Goal: Complete application form

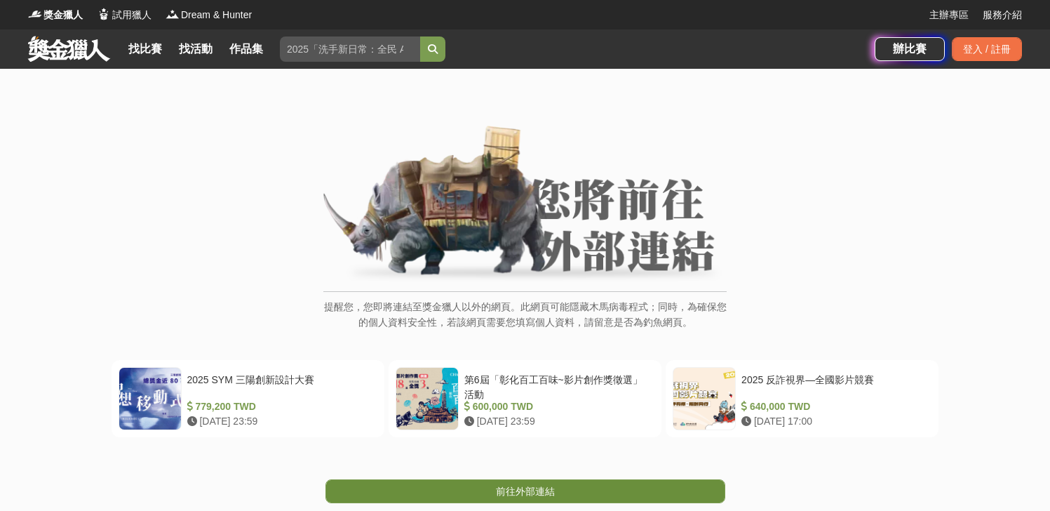
click at [607, 481] on link "前往外部連結" at bounding box center [526, 491] width 400 height 24
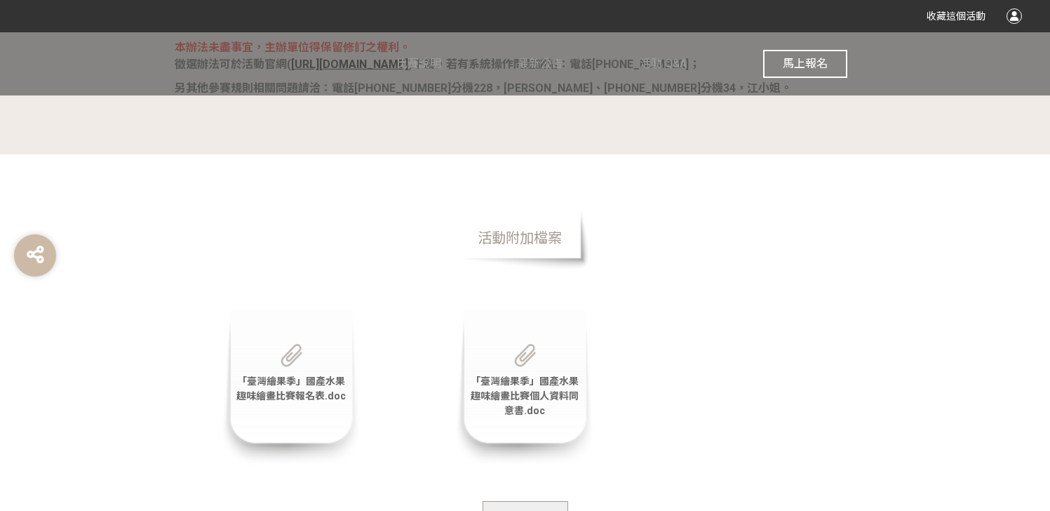
scroll to position [2770, 0]
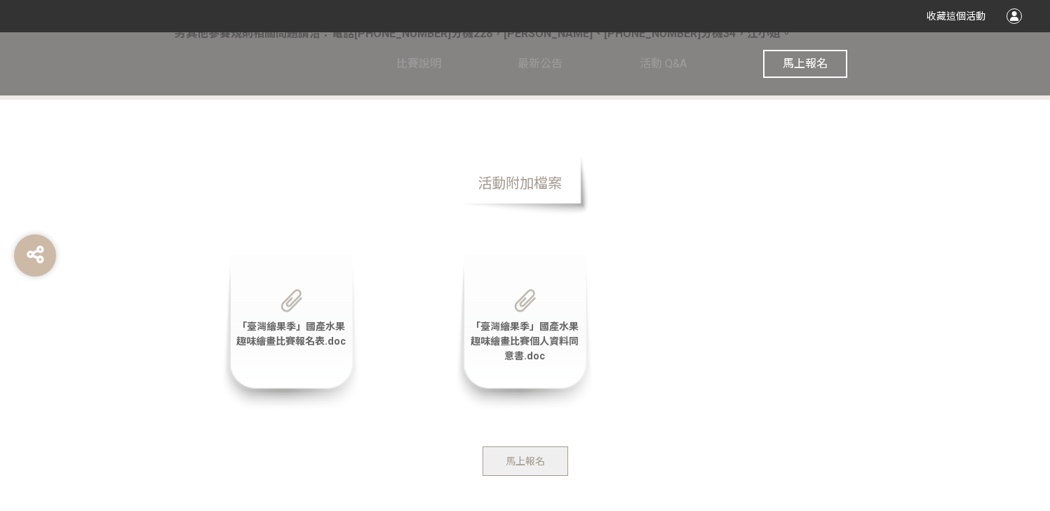
click at [321, 375] on div "「臺灣繪果季」國產水果趣味繪畫比賽報名表.doc" at bounding box center [291, 332] width 140 height 157
click at [288, 304] on img at bounding box center [292, 300] width 22 height 23
click at [544, 471] on button "馬上報名" at bounding box center [526, 460] width 86 height 29
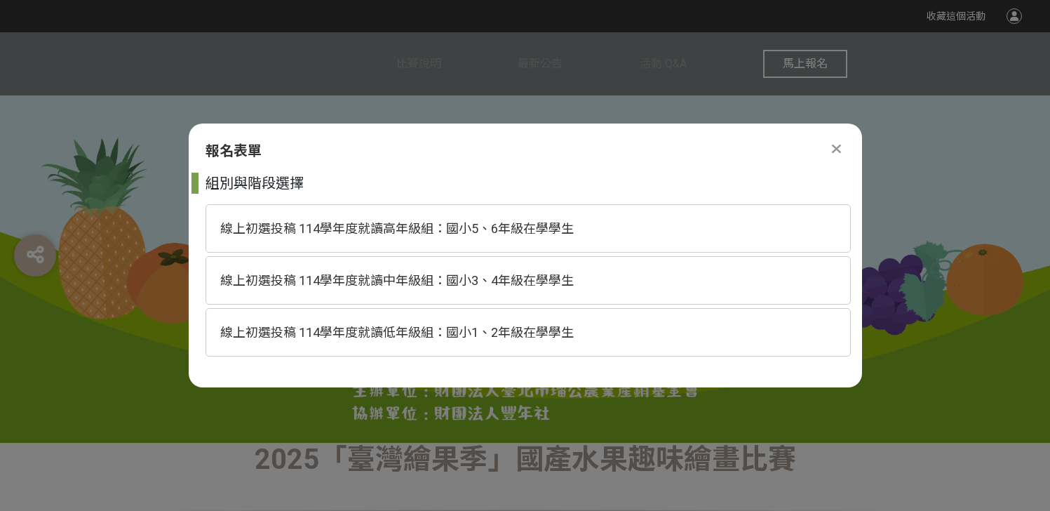
scroll to position [0, 0]
click at [500, 288] on div "線上初選投稿 114學年度就讀中年級組：國小3、4年級在學學生" at bounding box center [529, 280] width 646 height 48
select select "185293:185538"
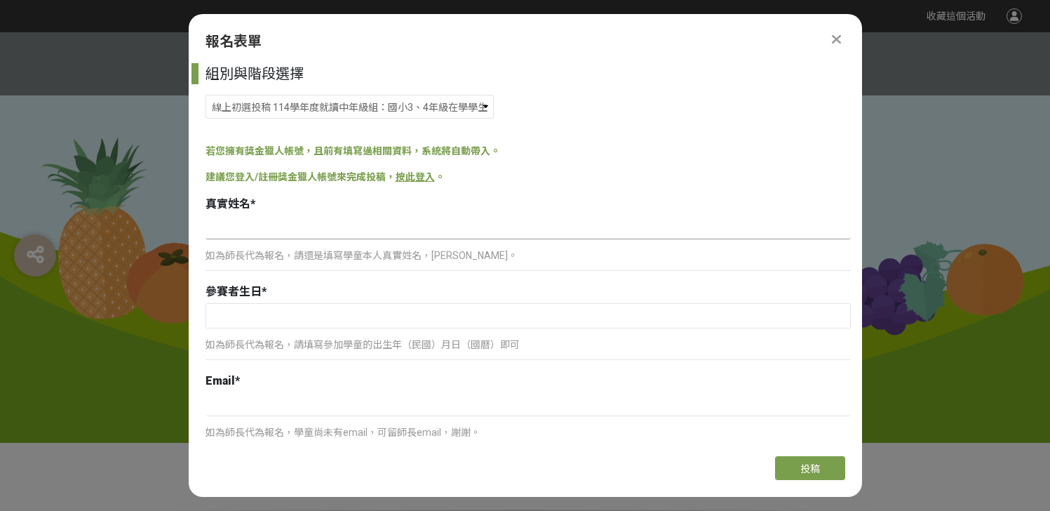
click at [328, 232] on input at bounding box center [529, 227] width 646 height 24
click at [485, 289] on div "參賽者生日 *" at bounding box center [529, 291] width 646 height 17
click at [476, 234] on input at bounding box center [529, 227] width 646 height 24
click at [488, 248] on div "如為師長代為報名，請還是填寫學童本人真實姓名，[PERSON_NAME]。" at bounding box center [529, 262] width 646 height 32
click at [483, 237] on input at bounding box center [529, 227] width 646 height 24
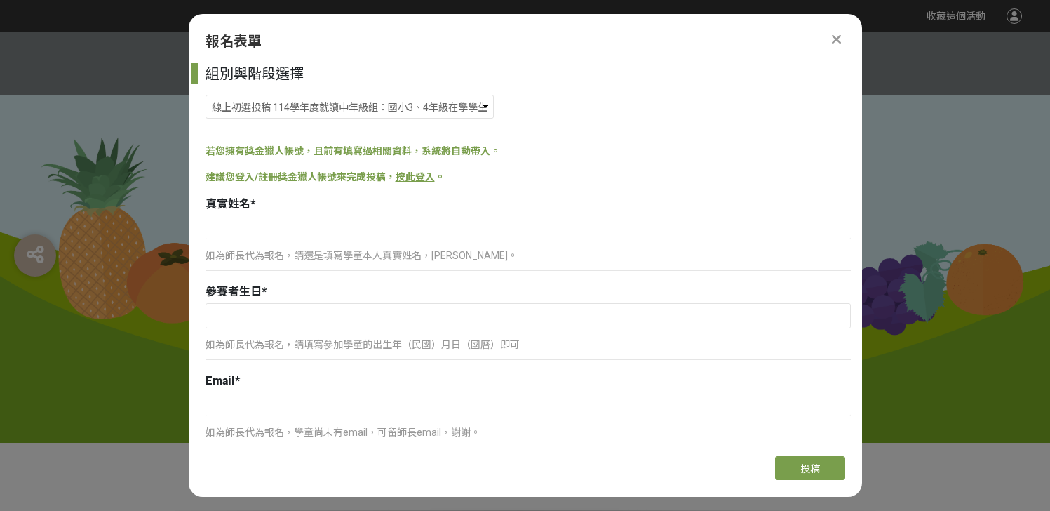
click at [503, 258] on p "如為師長代為報名，請還是填寫學童本人真實姓名，[PERSON_NAME]。" at bounding box center [529, 255] width 646 height 15
click at [497, 234] on input at bounding box center [529, 227] width 646 height 24
click at [499, 251] on p "如為師長代為報名，請還是填寫學童本人真實姓名，[PERSON_NAME]。" at bounding box center [529, 255] width 646 height 15
click at [495, 239] on input at bounding box center [529, 227] width 646 height 24
type input "吳采倢"
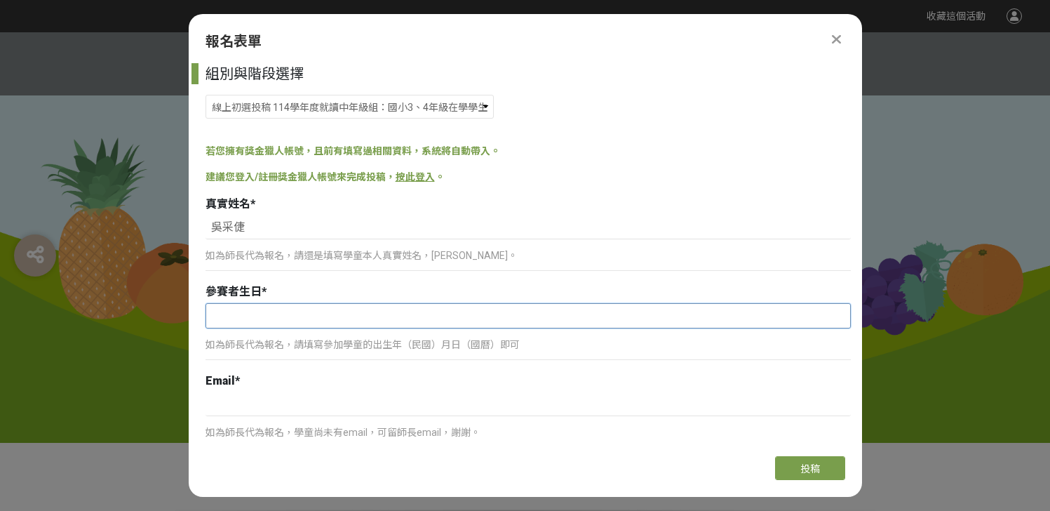
click at [358, 312] on input "text" at bounding box center [528, 316] width 644 height 24
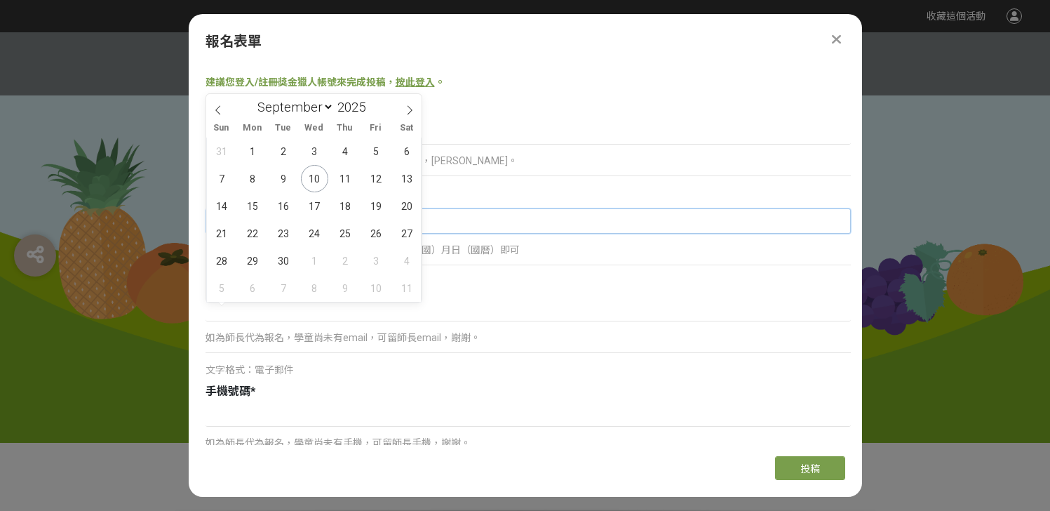
scroll to position [81, 0]
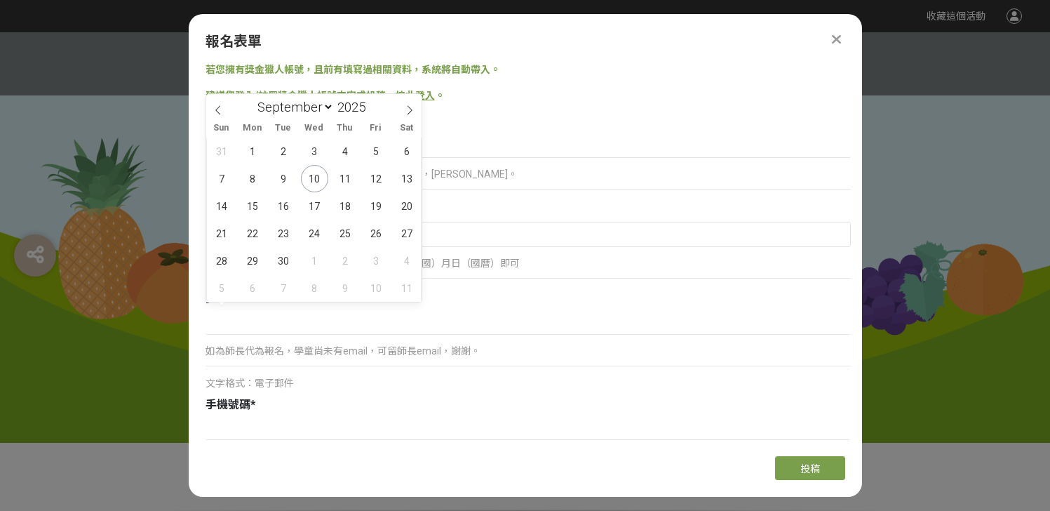
click at [348, 389] on div "文字格式：電子郵件" at bounding box center [529, 383] width 646 height 15
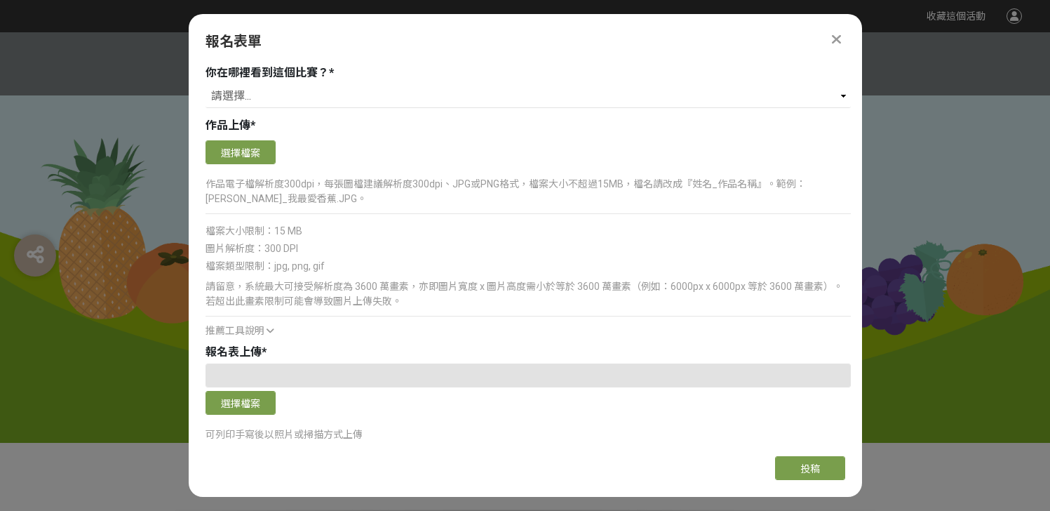
scroll to position [1084, 0]
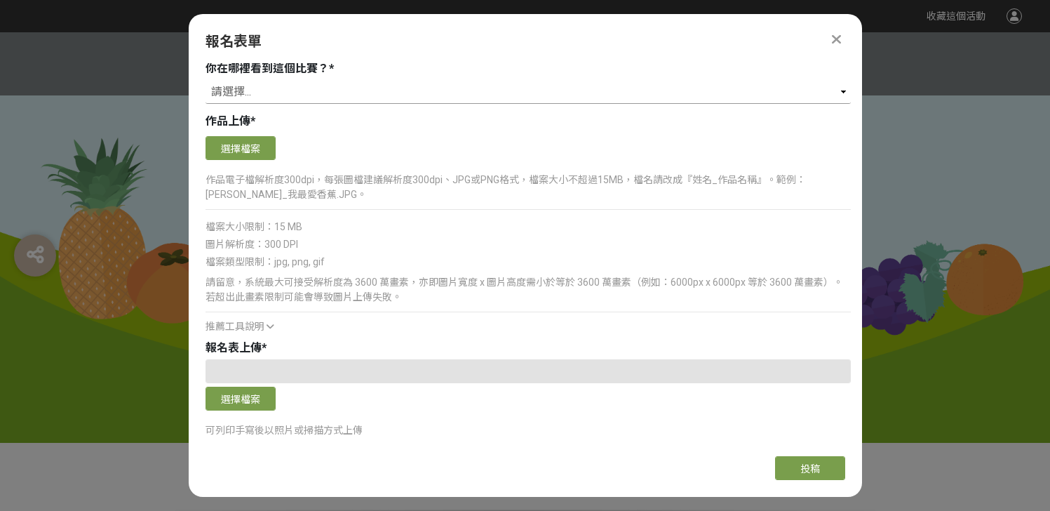
click at [276, 93] on select "請選擇... 獎金獵人網站 Facebook / Instagram 校園講座 / 老師系上推薦 電子郵件 海報 其他" at bounding box center [529, 92] width 646 height 24
select select "獎金獵人網站"
click at [206, 80] on select "請選擇... 獎金獵人網站 Facebook / Instagram 校園講座 / 老師系上推薦 電子郵件 海報 其他" at bounding box center [529, 92] width 646 height 24
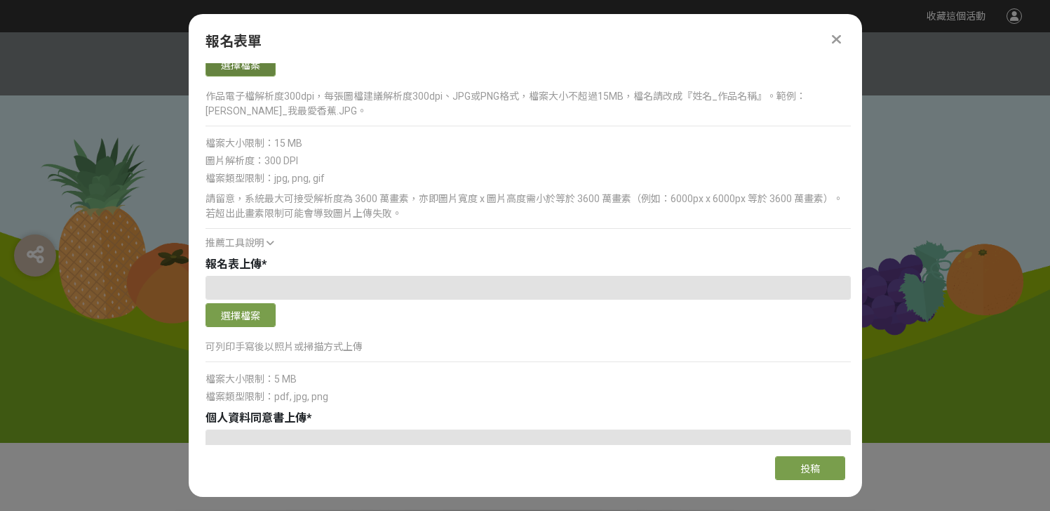
scroll to position [1180, 0]
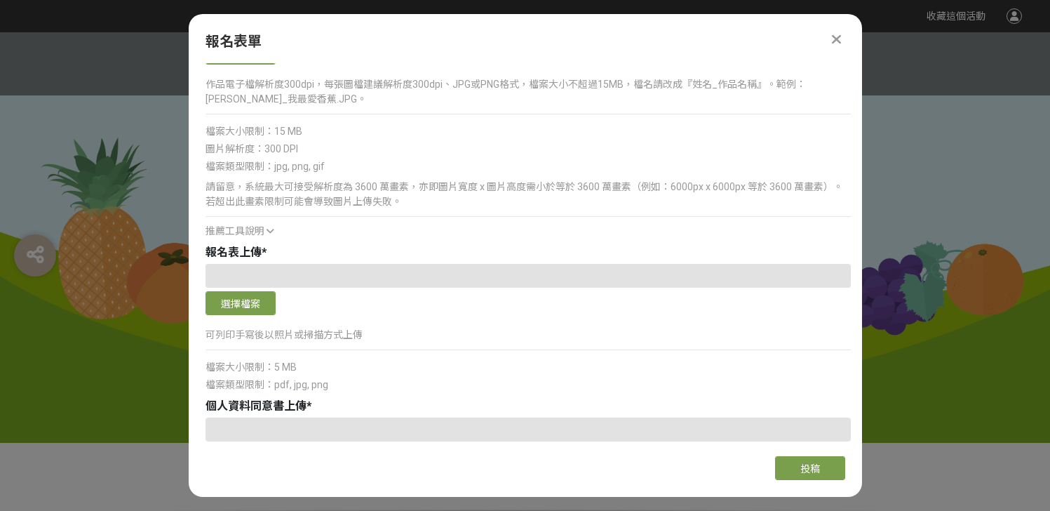
click at [253, 280] on div at bounding box center [529, 276] width 646 height 24
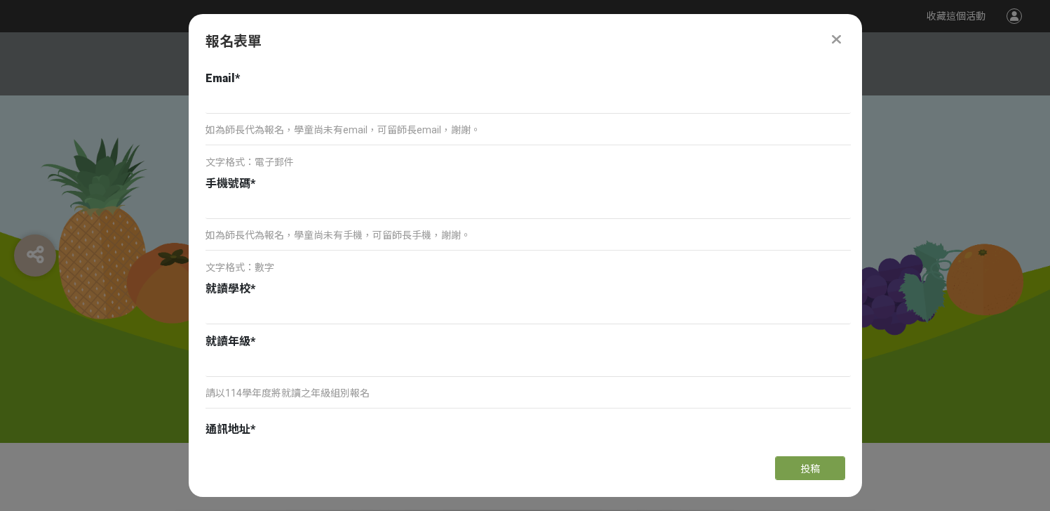
scroll to position [0, 0]
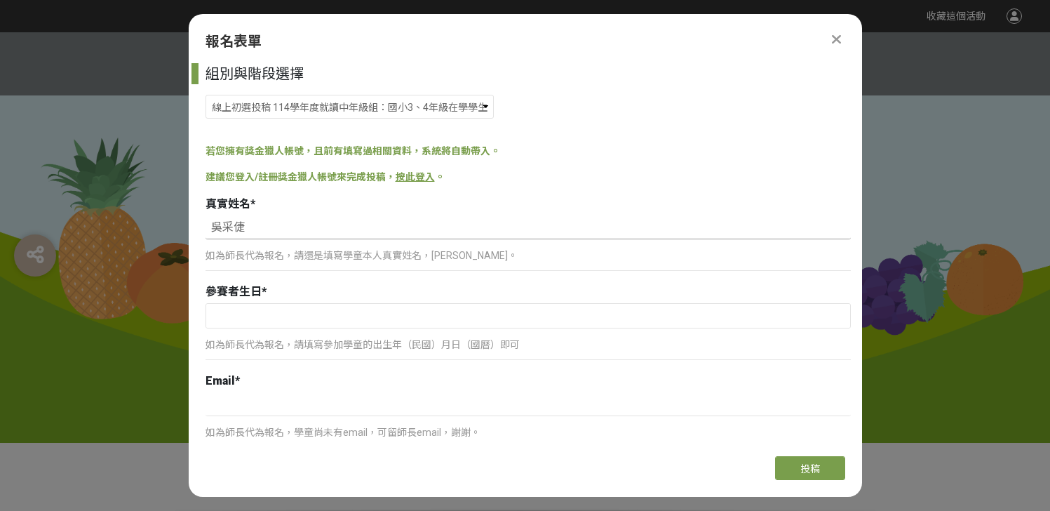
click at [408, 232] on input "吳采倢" at bounding box center [529, 227] width 646 height 24
click at [839, 42] on icon at bounding box center [836, 39] width 9 height 14
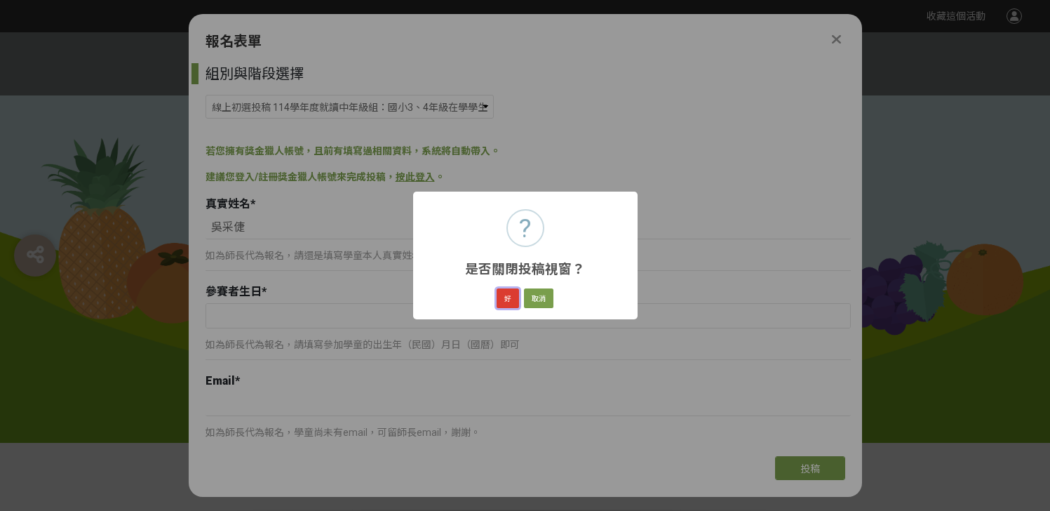
click at [505, 301] on button "好" at bounding box center [508, 298] width 22 height 20
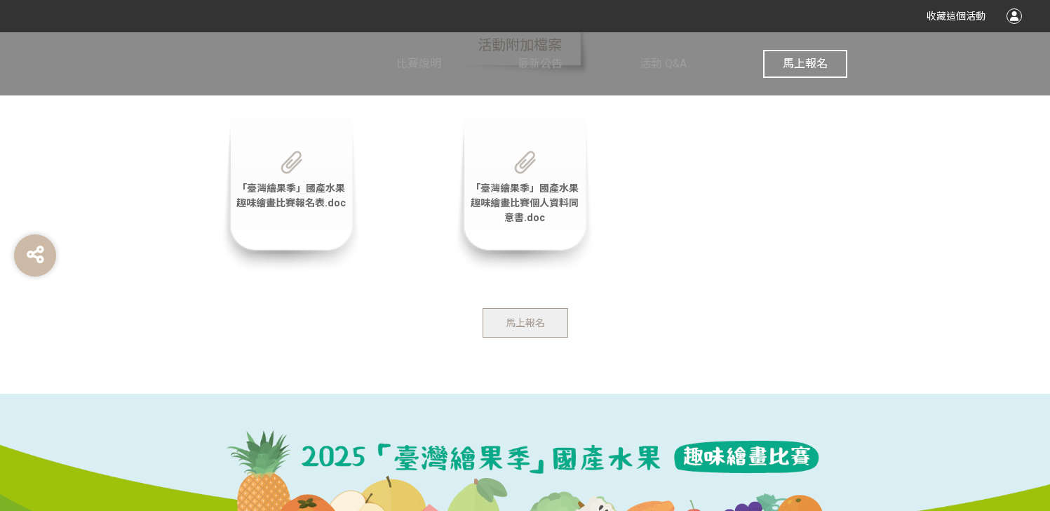
scroll to position [2883, 0]
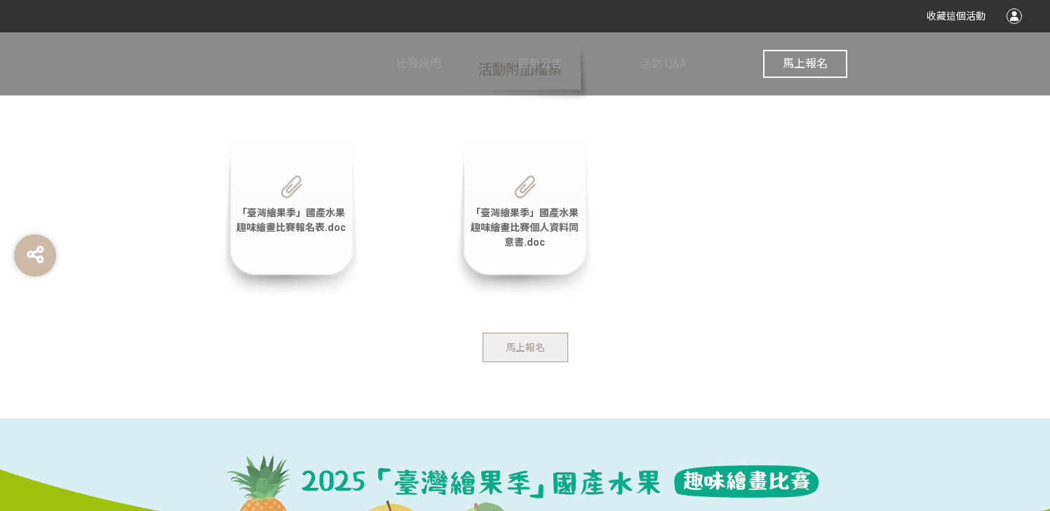
click at [316, 226] on span "「臺灣繪果季」國產水果趣味繪畫比賽報名表.doc" at bounding box center [290, 220] width 109 height 26
click at [535, 234] on div "「臺灣繪果季」國產水果趣味繪畫比賽個人資料同意書.doc" at bounding box center [525, 218] width 140 height 157
click at [537, 227] on span "「臺灣繪果季」國產水果趣味繪畫比賽個人資料同意書.doc" at bounding box center [525, 227] width 108 height 41
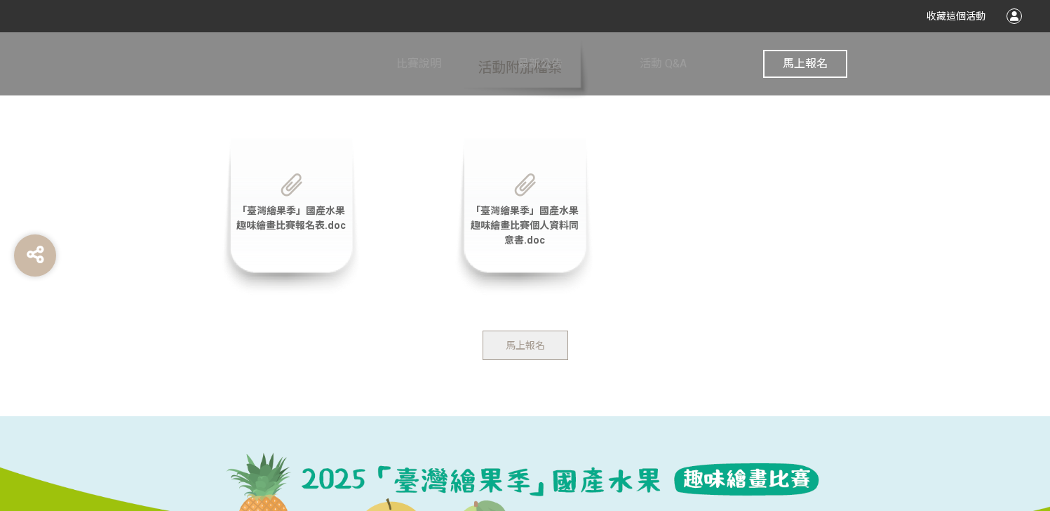
scroll to position [2931, 0]
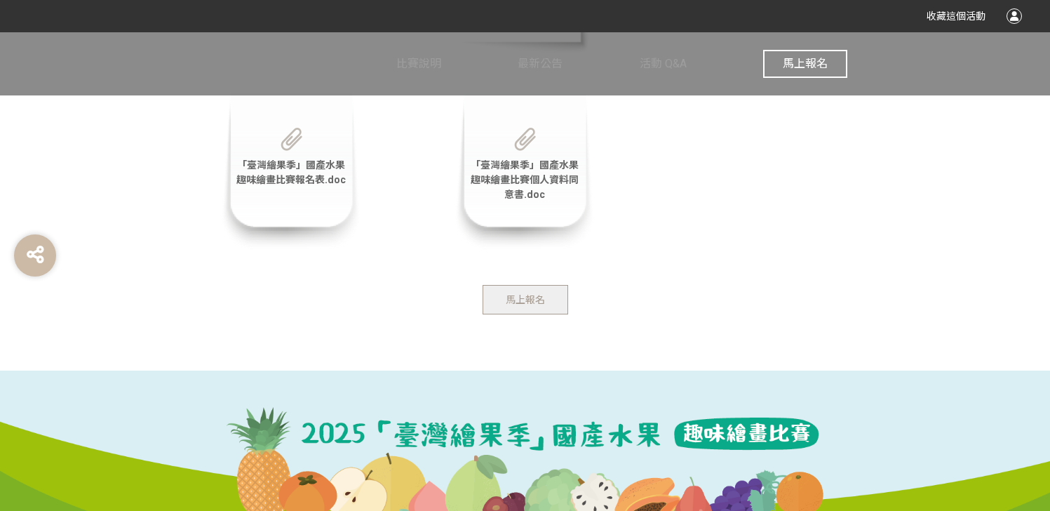
click at [512, 309] on button "馬上報名" at bounding box center [526, 299] width 86 height 29
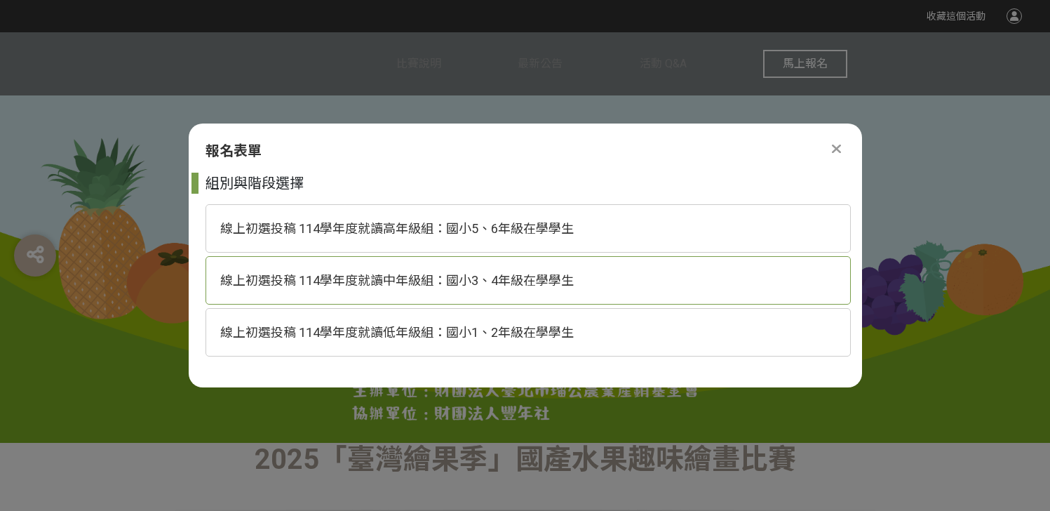
click at [508, 274] on span "線上初選投稿 114學年度就讀中年級組：國小3、4年級在學學生" at bounding box center [397, 280] width 354 height 15
select select "185293:185538"
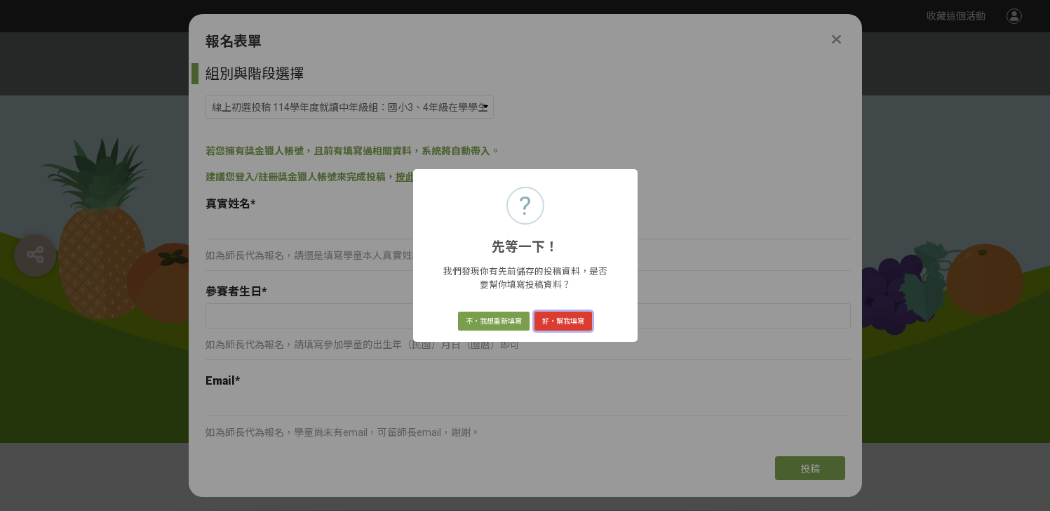
click at [554, 321] on button "好，幫我填寫" at bounding box center [564, 322] width 58 height 20
type input "吳采倢"
select select "獎金獵人網站"
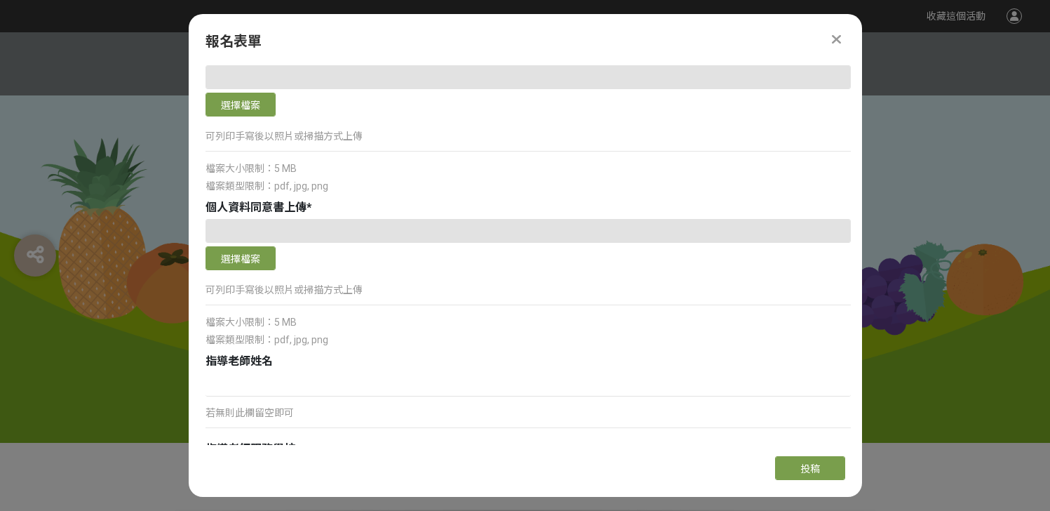
scroll to position [1507, 0]
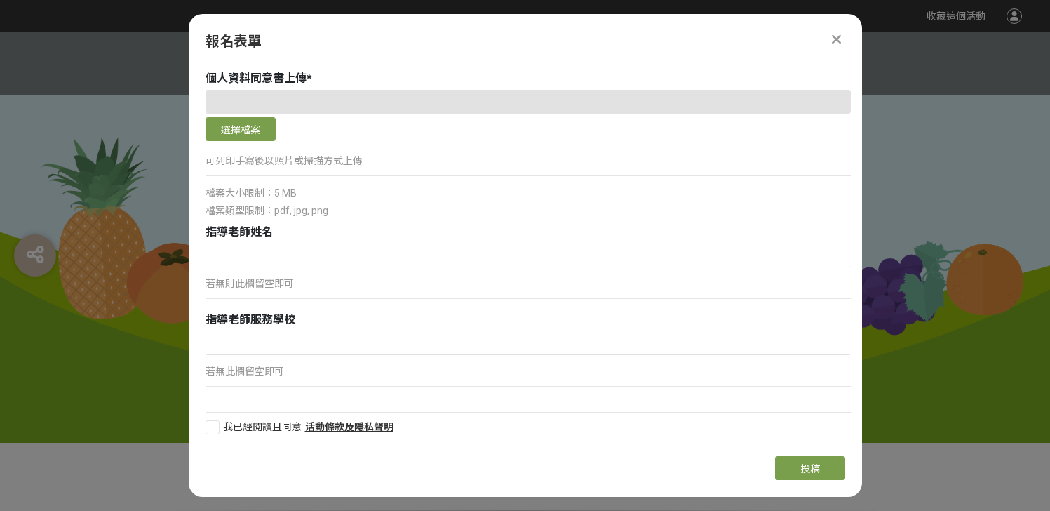
click at [209, 433] on div at bounding box center [213, 427] width 14 height 14
checkbox input "true"
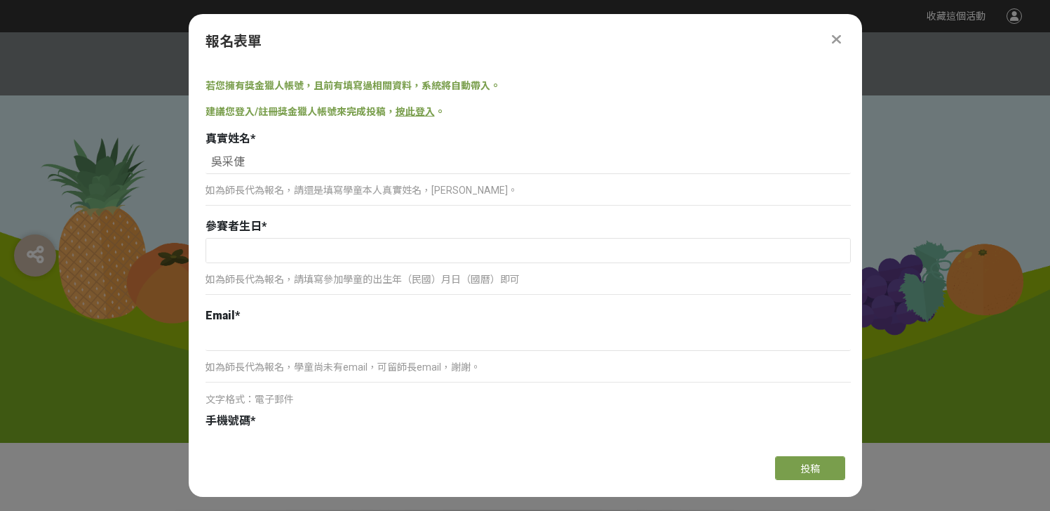
scroll to position [67, 0]
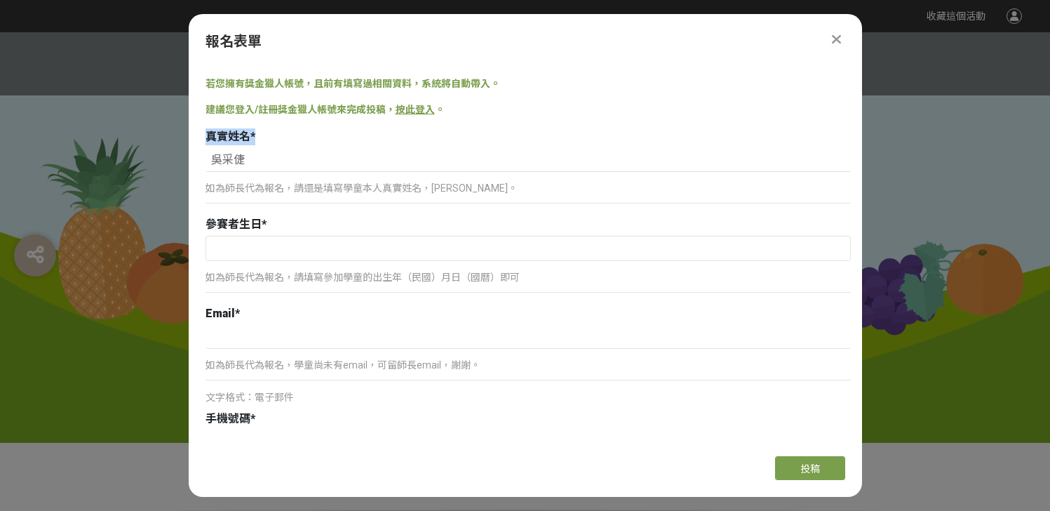
drag, startPoint x: 206, startPoint y: 133, endPoint x: 283, endPoint y: 138, distance: 76.7
click at [283, 138] on div "真實姓名 *" at bounding box center [529, 136] width 646 height 17
copy div "真實姓名 *"
click at [233, 251] on input "text" at bounding box center [528, 248] width 644 height 24
click at [293, 171] on input "吳采倢" at bounding box center [529, 160] width 646 height 24
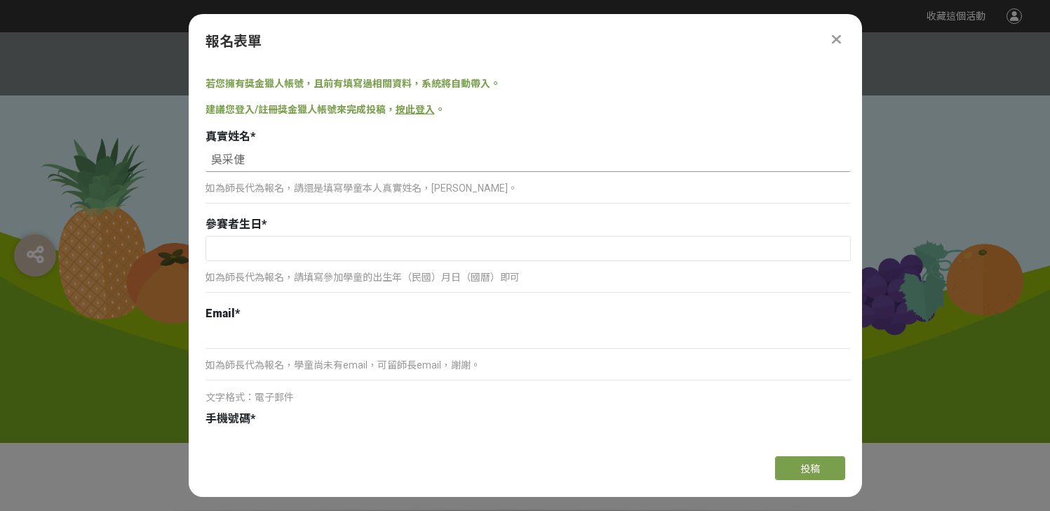
paste input "真實姓名*"
drag, startPoint x: 210, startPoint y: 225, endPoint x: 274, endPoint y: 226, distance: 63.9
click at [274, 226] on div "參賽者生日 *" at bounding box center [529, 224] width 646 height 17
copy div "參賽者生日 *"
click at [296, 162] on input "[PERSON_NAME]姓名*" at bounding box center [529, 160] width 646 height 24
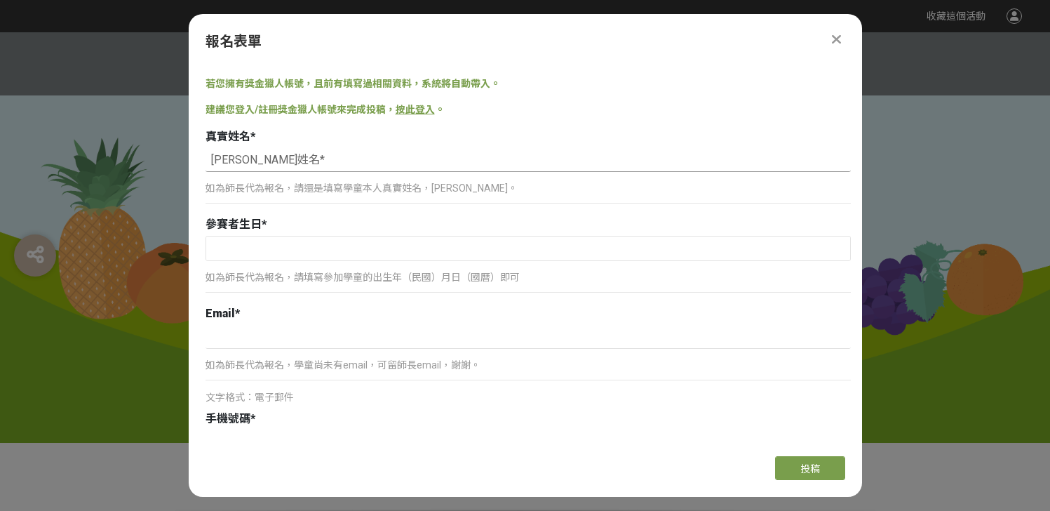
paste input "參賽者生日*"
drag, startPoint x: 207, startPoint y: 314, endPoint x: 258, endPoint y: 314, distance: 51.2
click at [258, 314] on div "Email *" at bounding box center [529, 313] width 646 height 17
copy div "Email *"
click at [384, 154] on input "[PERSON_NAME]姓名*參賽者生日*" at bounding box center [529, 160] width 646 height 24
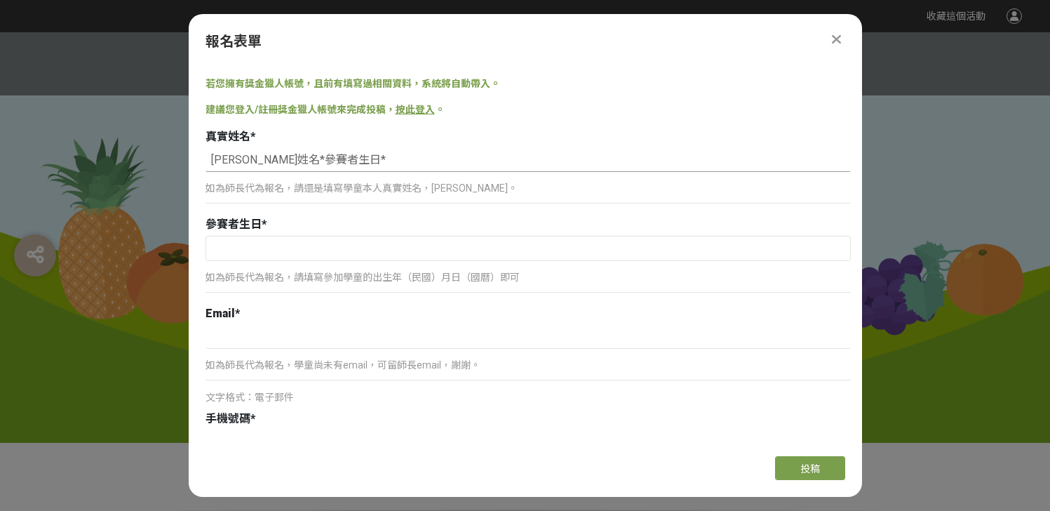
paste input "Email*"
drag, startPoint x: 207, startPoint y: 416, endPoint x: 256, endPoint y: 416, distance: 49.1
click at [256, 416] on div "手機號碼 *" at bounding box center [529, 418] width 646 height 17
copy div "手機號碼 *"
click at [443, 159] on input "[PERSON_NAME]姓名*參賽者生日*Email*" at bounding box center [529, 160] width 646 height 24
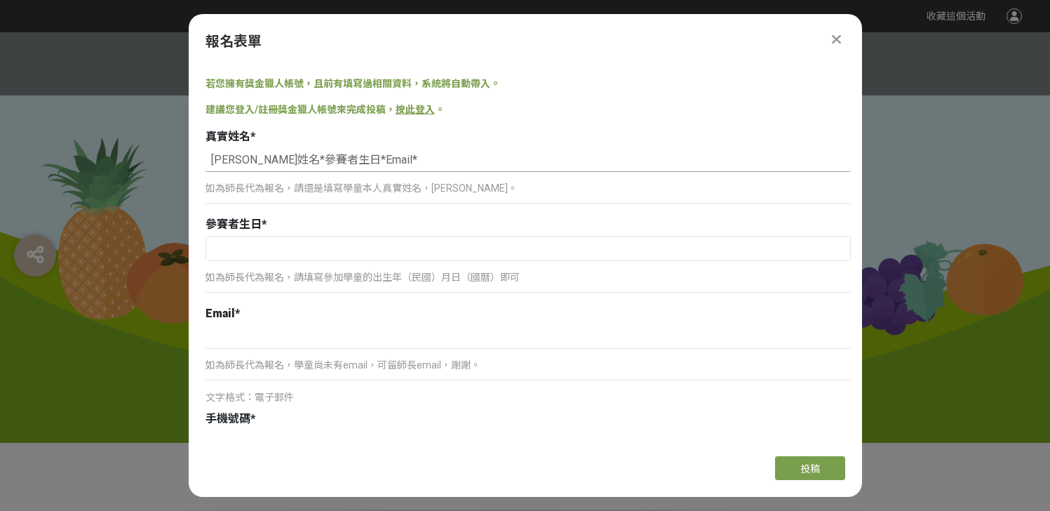
paste input "手機號碼*"
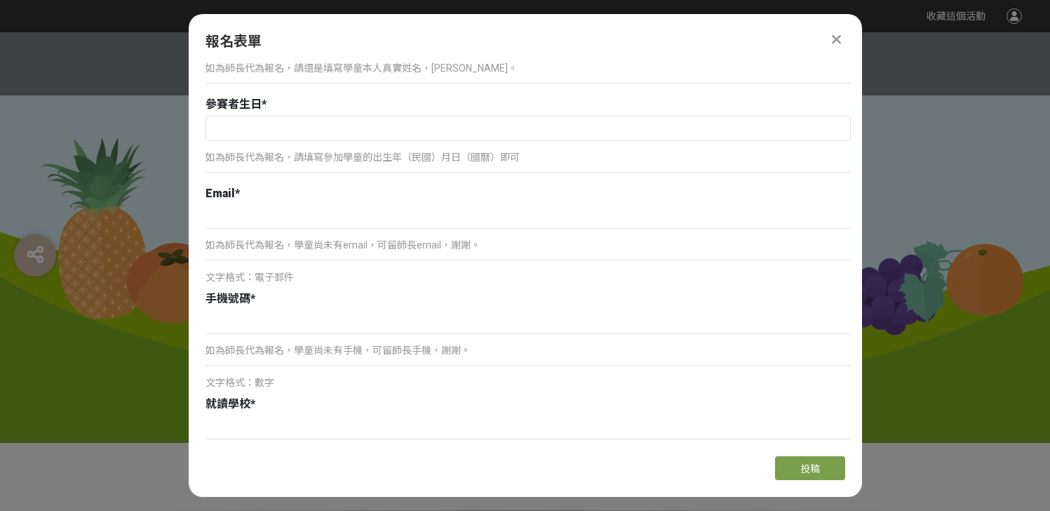
scroll to position [188, 0]
drag, startPoint x: 203, startPoint y: 403, endPoint x: 255, endPoint y: 404, distance: 51.9
click at [255, 404] on div "組別與階段選擇 線上初選投稿 114學年度就讀高年級組：國小5、6年級在學學生 線上初選投稿 114學年度就讀中年級組：國小3、4年級在學學生 線上初選投稿 …" at bounding box center [526, 254] width 674 height 382
copy div "就讀學校 *"
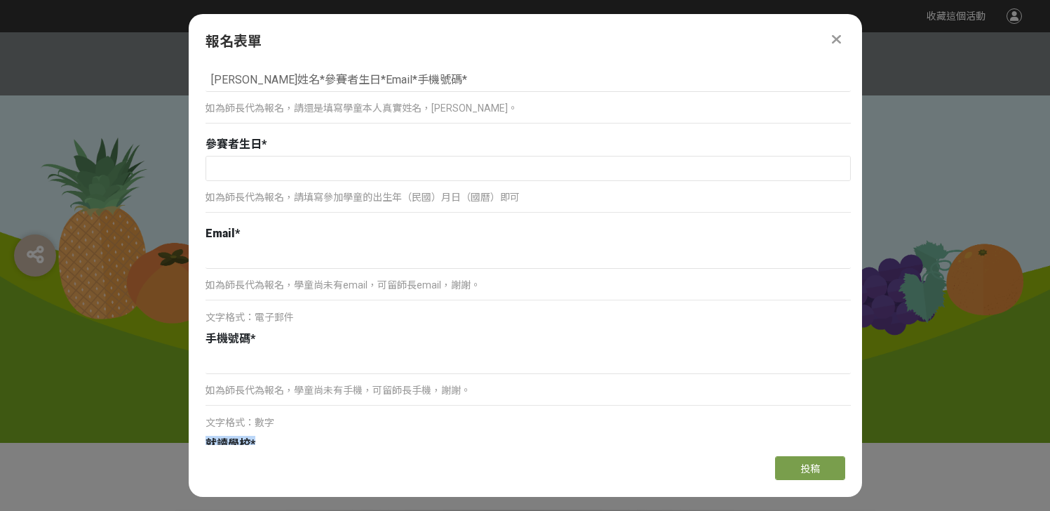
scroll to position [121, 0]
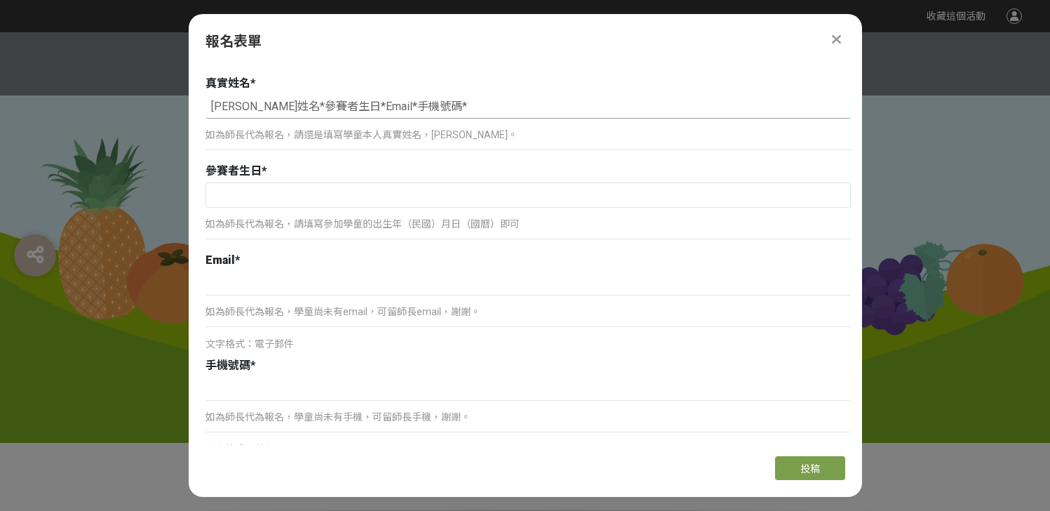
click at [457, 116] on input "[PERSON_NAME]姓名*參賽者生日*Email*手機號碼*" at bounding box center [529, 107] width 646 height 24
paste input "就讀學校*"
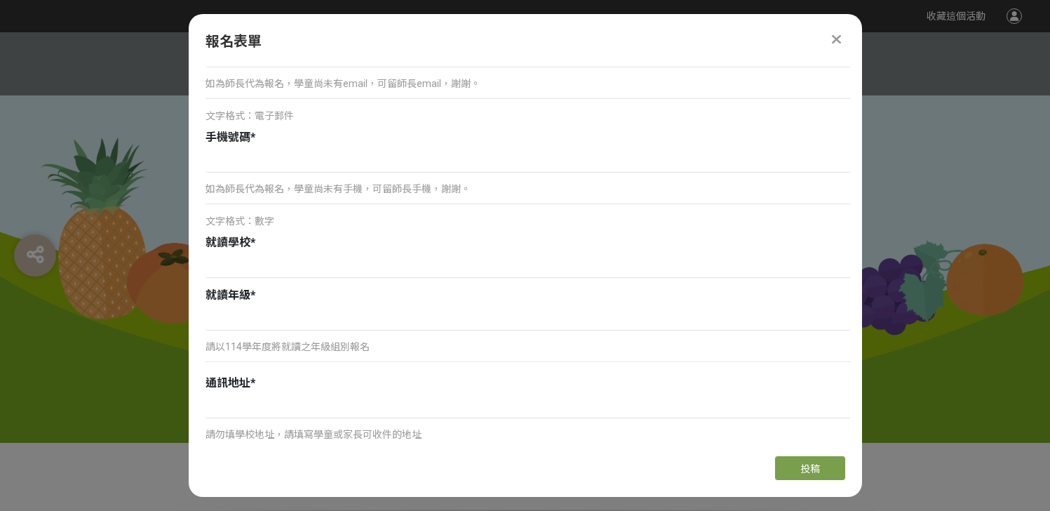
scroll to position [387, 0]
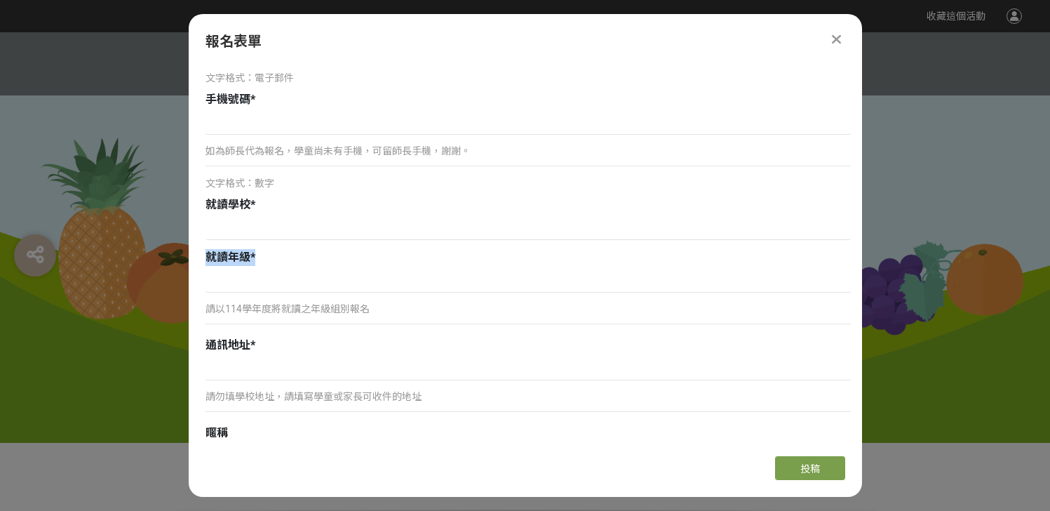
drag, startPoint x: 205, startPoint y: 259, endPoint x: 255, endPoint y: 259, distance: 50.5
click at [255, 259] on div "就讀年級 *" at bounding box center [529, 257] width 646 height 17
copy div "就讀年級 *"
drag, startPoint x: 211, startPoint y: 344, endPoint x: 302, endPoint y: 344, distance: 91.9
click at [302, 344] on div "通訊地址 *" at bounding box center [529, 345] width 646 height 17
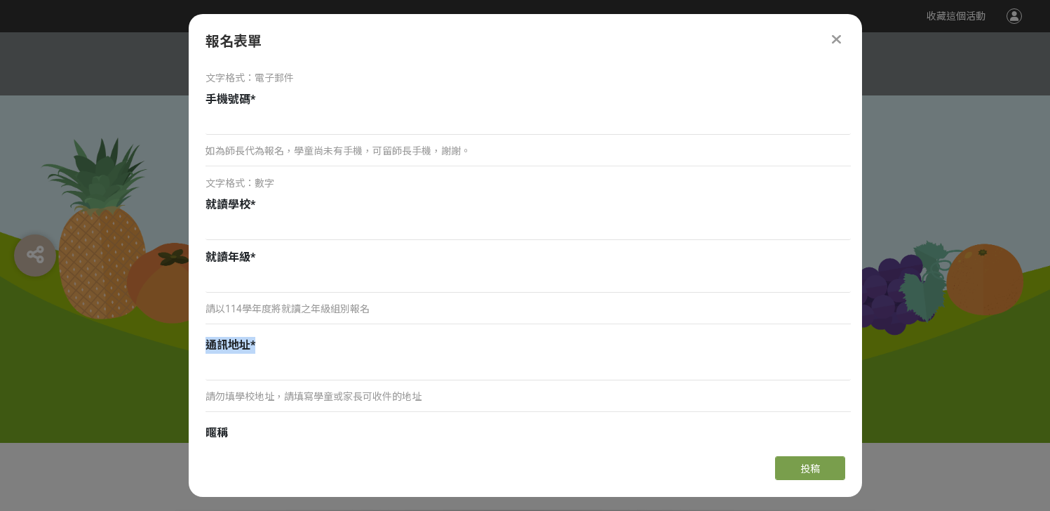
copy div "通訊地址 *"
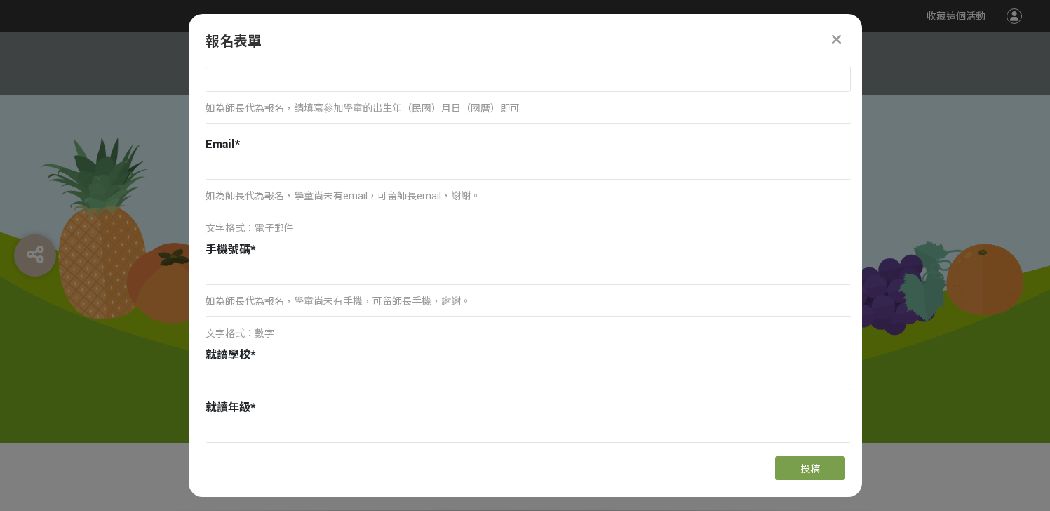
scroll to position [120, 0]
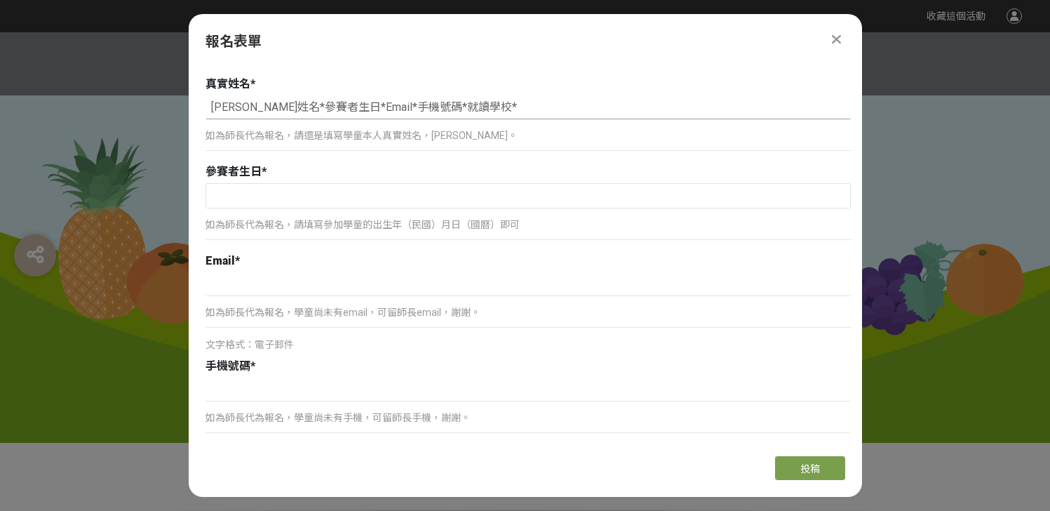
click at [337, 110] on input "[PERSON_NAME]姓名*參賽者生日*Email*手機號碼*就讀學校*" at bounding box center [529, 107] width 646 height 24
drag, startPoint x: 337, startPoint y: 110, endPoint x: 528, endPoint y: 102, distance: 191.7
click at [528, 102] on input "[PERSON_NAME]姓名*參賽者生日*Email*手機號碼*就讀學校*" at bounding box center [529, 107] width 646 height 24
click at [474, 112] on input "[PERSON_NAME]姓名*參賽者生日*Email*手機號碼*就讀學校*" at bounding box center [529, 107] width 646 height 24
click at [488, 112] on input "[PERSON_NAME]姓名*參賽者生日*Email*手機號碼*就讀學校*" at bounding box center [529, 107] width 646 height 24
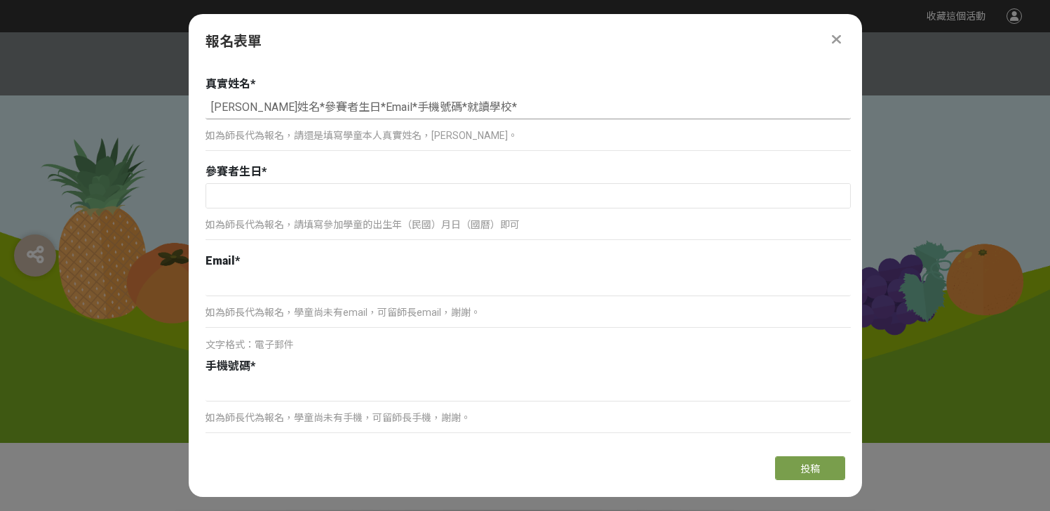
paste input "通訊地址*"
click at [535, 107] on input "[PERSON_NAME]姓名*參賽者生日*Email*手機號碼*就讀學校*通訊地址*" at bounding box center [529, 107] width 646 height 24
drag, startPoint x: 547, startPoint y: 108, endPoint x: 247, endPoint y: 102, distance: 300.4
click at [247, 102] on input "[PERSON_NAME]姓名*參賽者生日*Email*手機號碼*就讀學校*通訊地址*" at bounding box center [529, 107] width 646 height 24
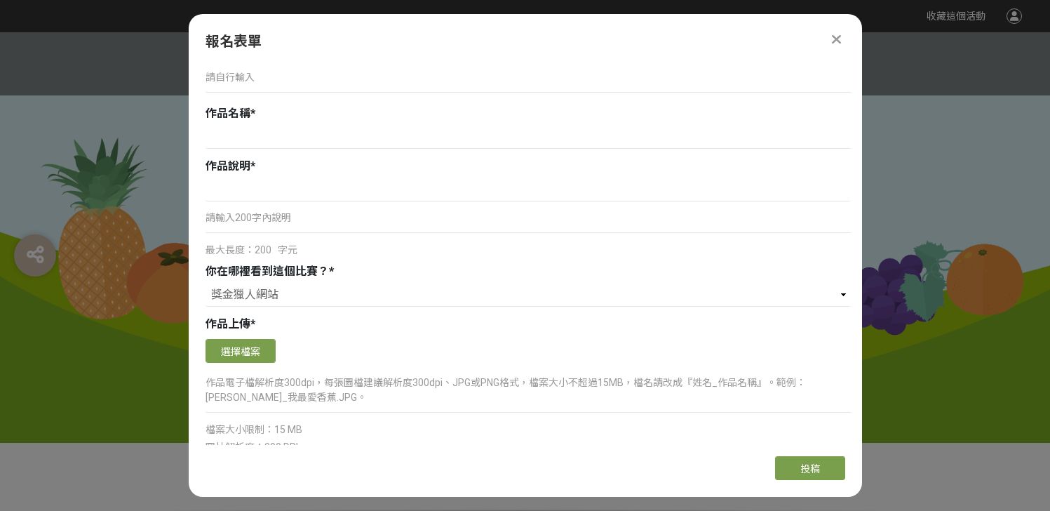
scroll to position [891, 0]
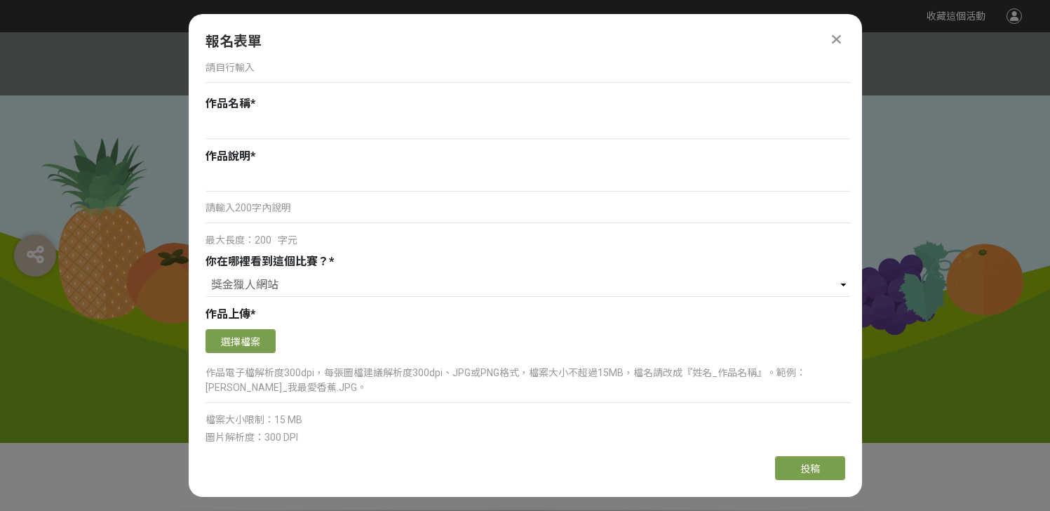
type input "[PERSON_NAME]姓名*參賽者生日*Email*手機號碼*就讀學校*通訊地址*"
click at [966, 274] on div at bounding box center [525, 237] width 1050 height 410
